Goal: Task Accomplishment & Management: Complete application form

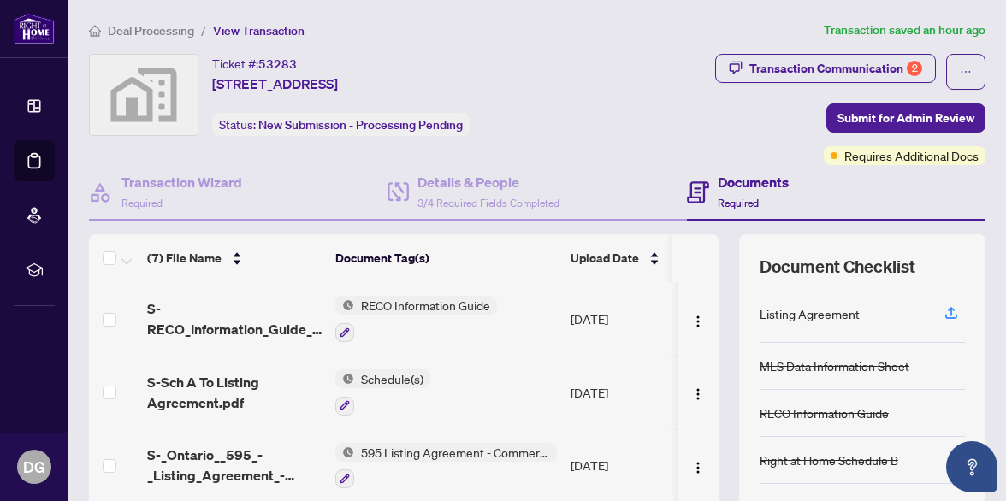
scroll to position [217, 0]
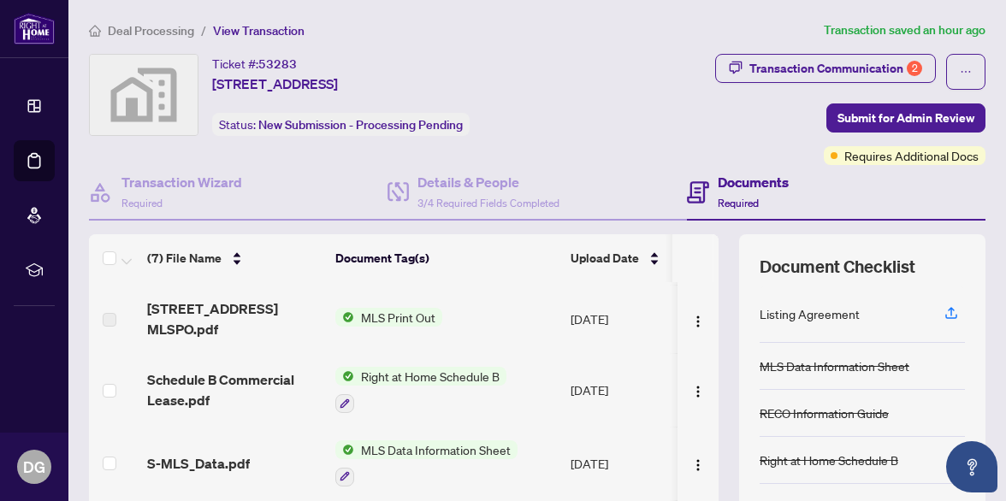
click at [665, 114] on div "Transaction Communication 2 Submit for Admin Review Requires Additional Docs" at bounding box center [791, 109] width 390 height 111
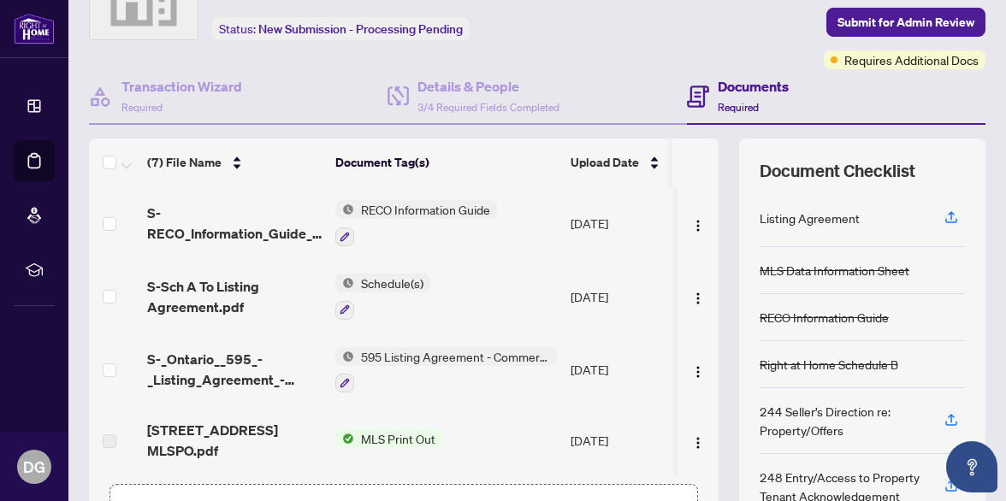
scroll to position [79, 0]
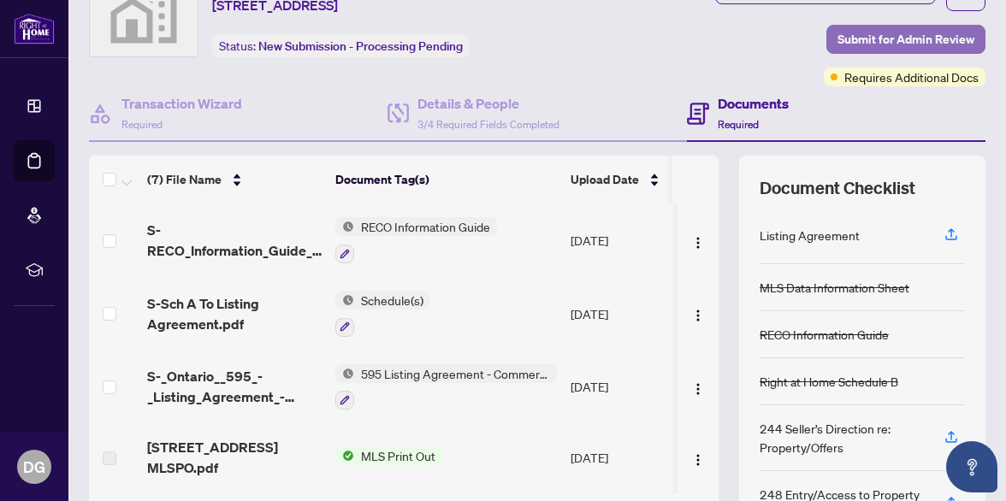
click at [856, 34] on span "Submit for Admin Review" at bounding box center [906, 39] width 137 height 27
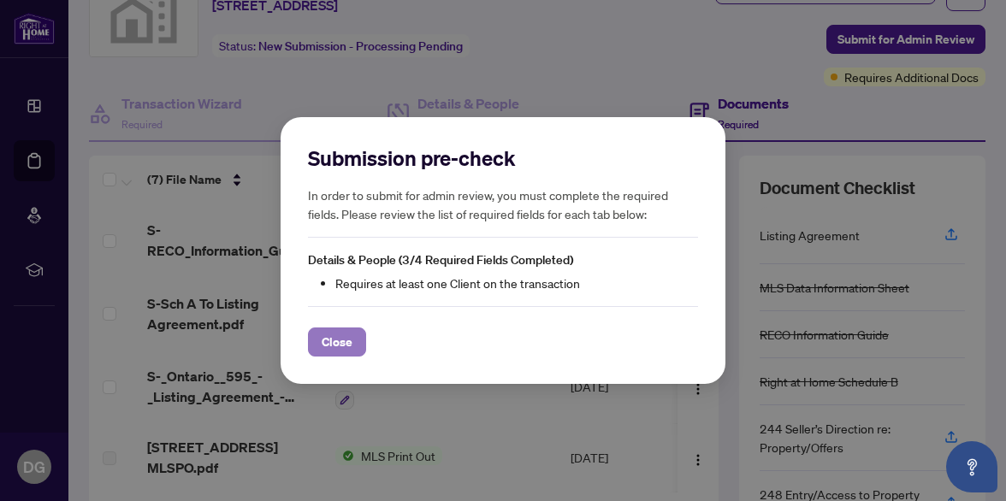
click at [352, 335] on span "Close" at bounding box center [337, 342] width 31 height 27
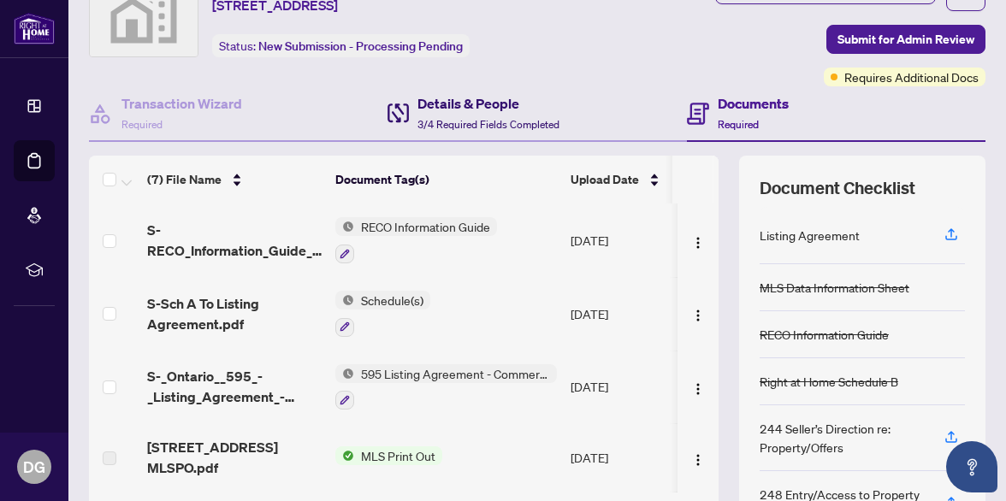
click at [460, 105] on h4 "Details & People" at bounding box center [488, 103] width 142 height 21
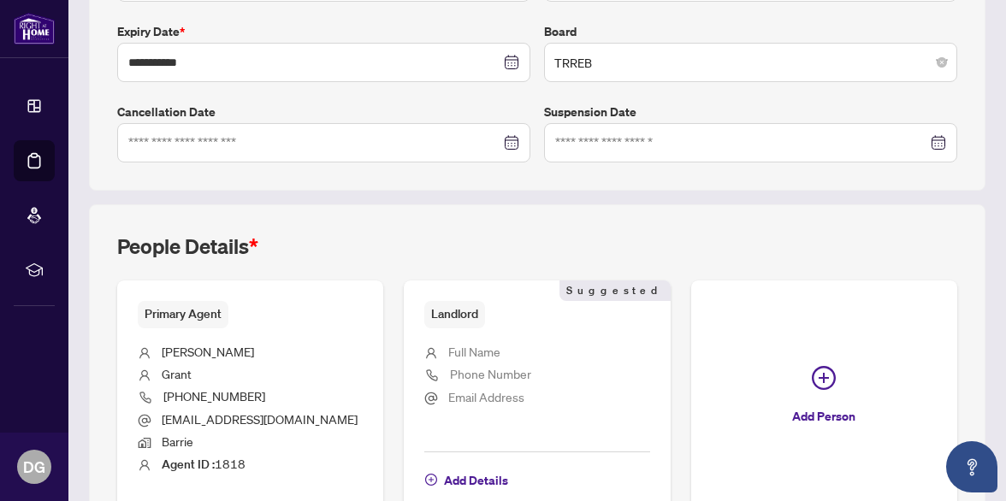
scroll to position [550, 0]
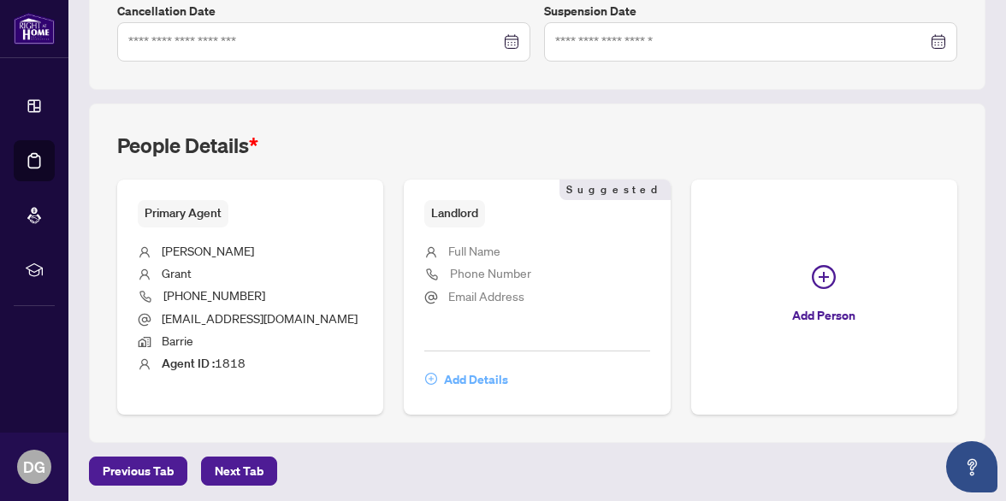
click at [471, 373] on span "Add Details" at bounding box center [476, 379] width 64 height 27
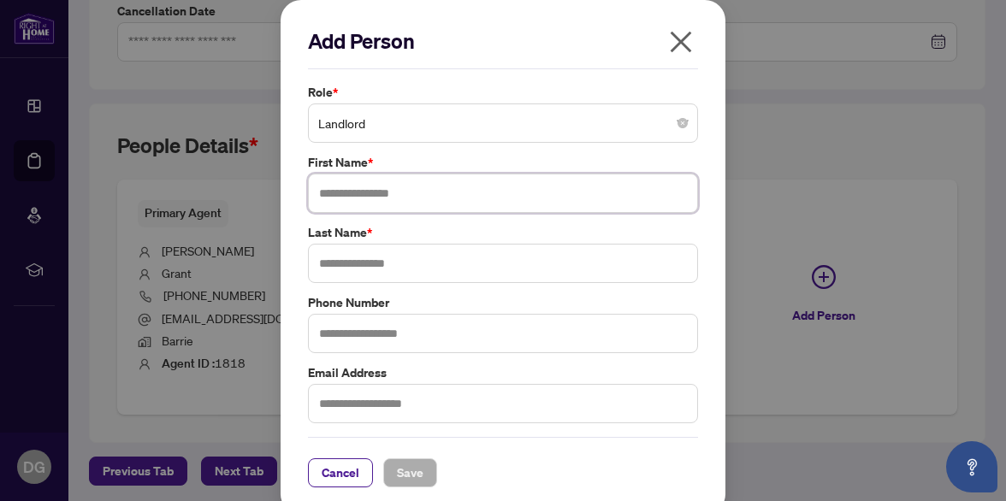
click at [358, 190] on input "text" at bounding box center [503, 193] width 390 height 39
type input "*****"
click at [336, 264] on input "text" at bounding box center [503, 263] width 390 height 39
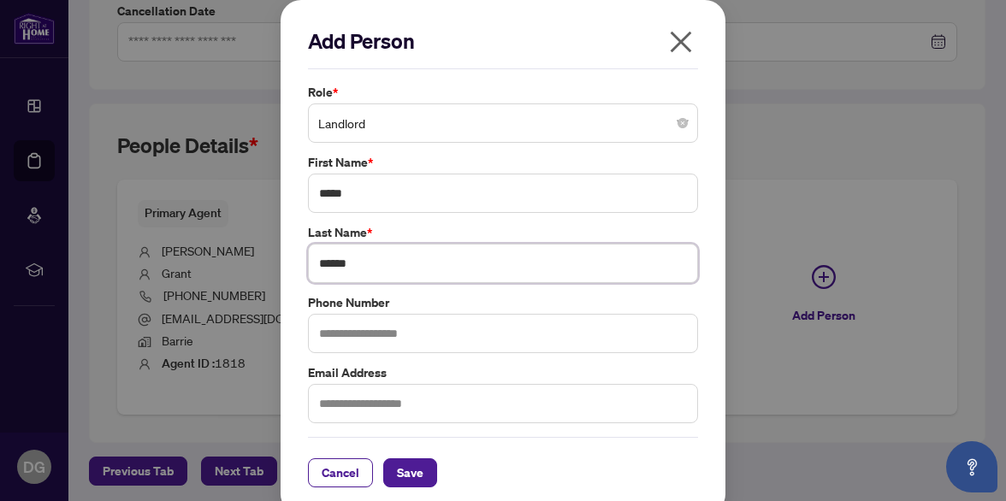
type input "******"
click at [333, 400] on input "text" at bounding box center [503, 403] width 390 height 39
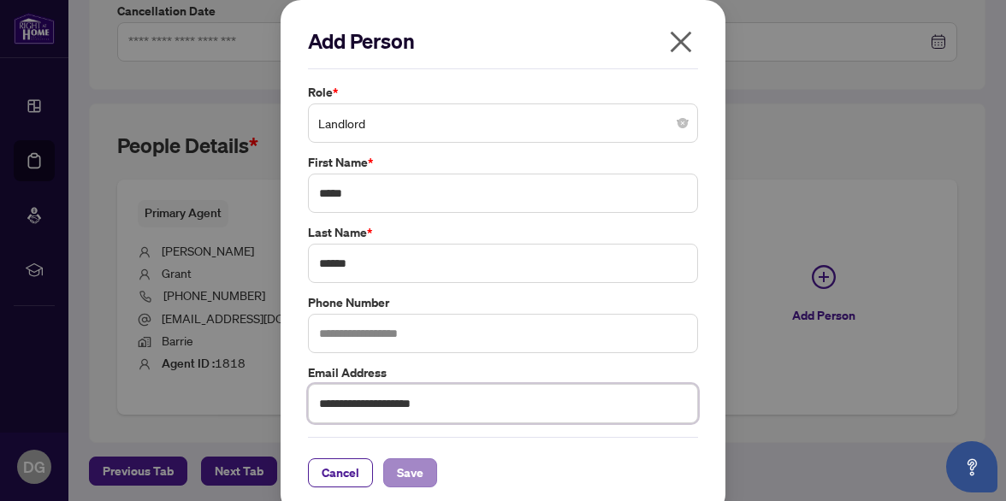
type input "**********"
click at [414, 469] on span "Save" at bounding box center [410, 472] width 27 height 27
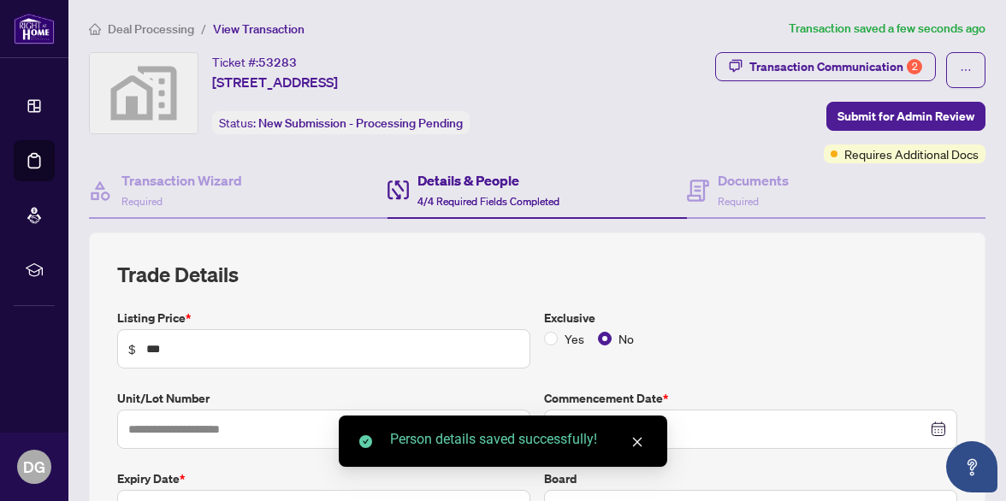
scroll to position [0, 0]
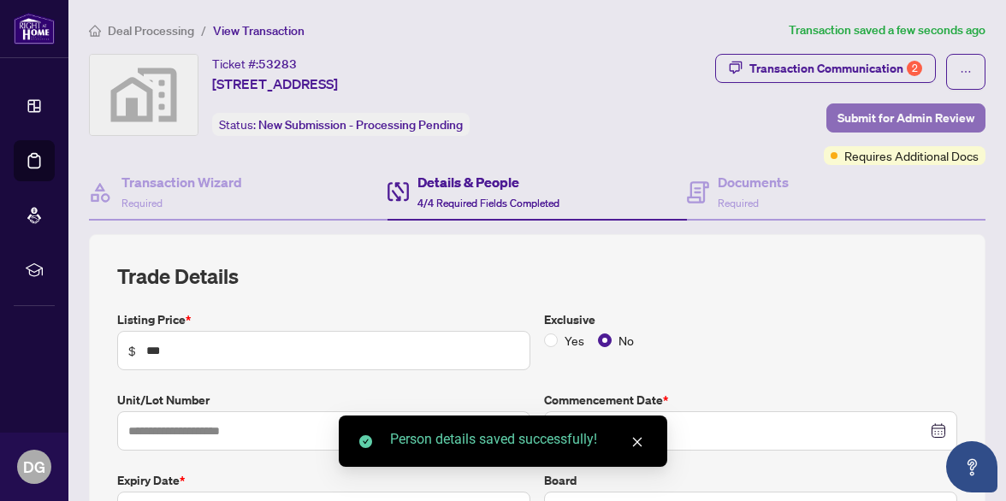
click at [865, 117] on span "Submit for Admin Review" at bounding box center [906, 117] width 137 height 27
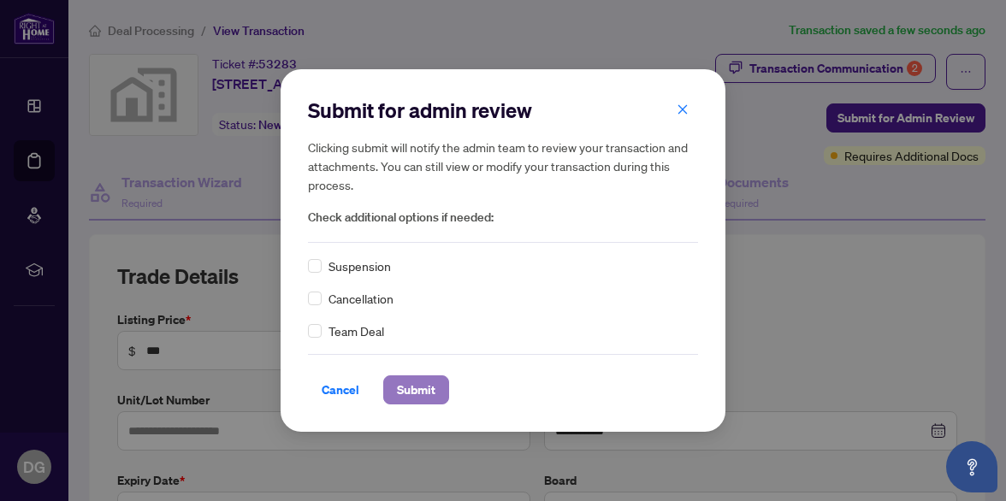
click at [415, 390] on span "Submit" at bounding box center [416, 389] width 38 height 27
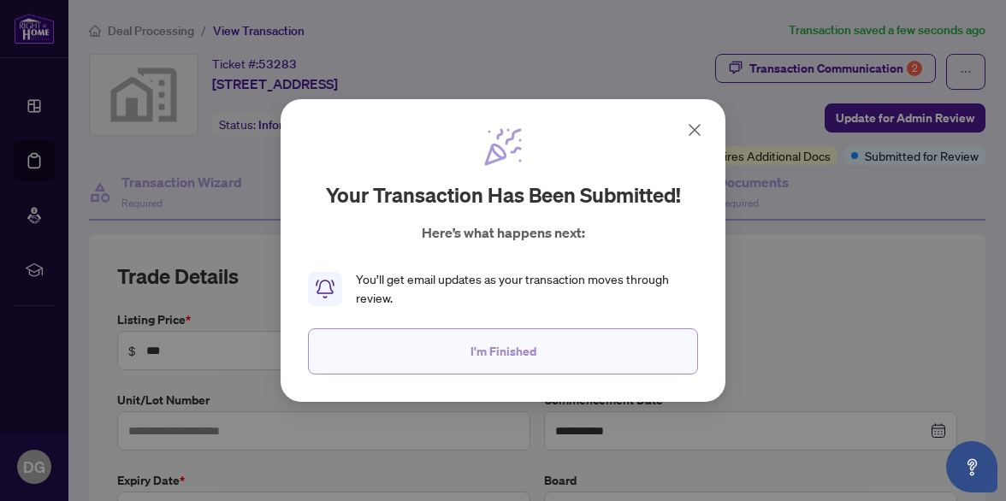
click at [455, 354] on button "I'm Finished" at bounding box center [503, 352] width 390 height 46
